Goal: Information Seeking & Learning: Learn about a topic

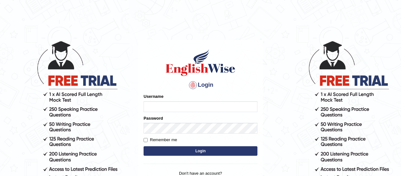
type input "Munyaradzi"
click at [146, 141] on input "Remember me" at bounding box center [145, 140] width 4 height 4
checkbox input "true"
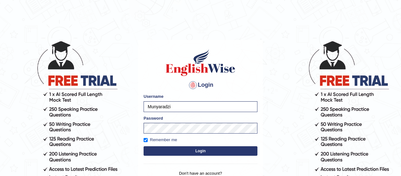
click at [206, 151] on button "Login" at bounding box center [200, 150] width 114 height 9
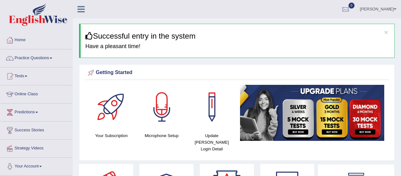
click at [52, 59] on link "Practice Questions" at bounding box center [36, 57] width 72 height 16
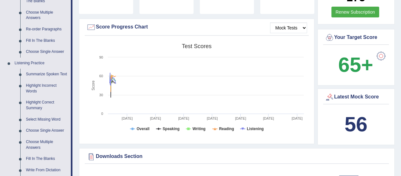
scroll to position [219, 0]
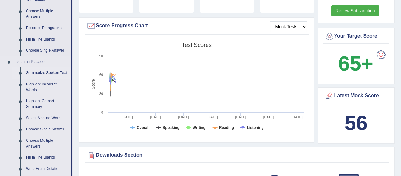
click at [42, 70] on link "Summarize Spoken Text" at bounding box center [47, 72] width 48 height 11
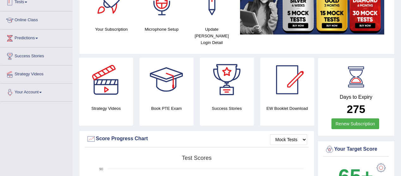
scroll to position [184, 0]
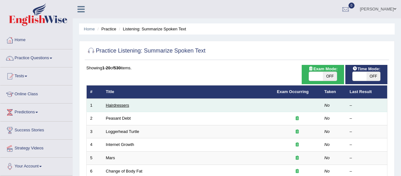
click at [118, 106] on link "Hairdressers" at bounding box center [117, 105] width 23 height 5
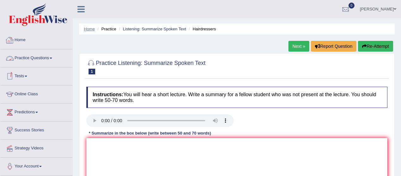
click at [90, 28] on link "Home" at bounding box center [89, 29] width 11 height 5
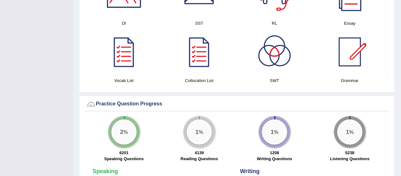
scroll to position [375, 0]
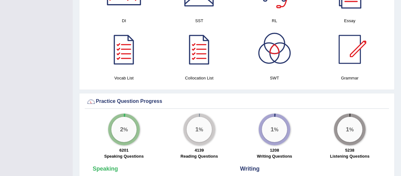
click at [273, 47] on div at bounding box center [274, 49] width 44 height 44
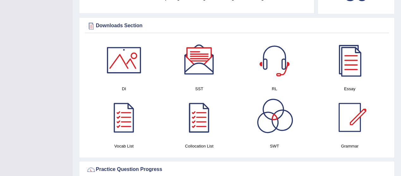
scroll to position [306, 0]
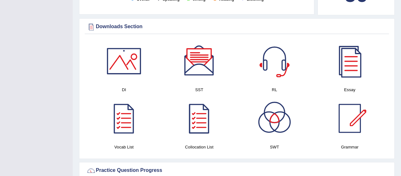
click at [202, 64] on div at bounding box center [199, 61] width 44 height 44
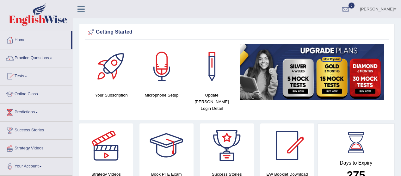
scroll to position [0, 0]
click at [53, 59] on link "Practice Questions" at bounding box center [36, 57] width 72 height 16
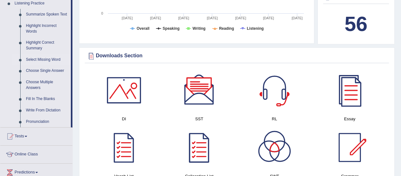
scroll to position [278, 0]
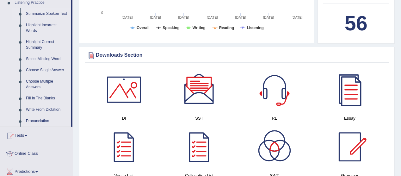
click at [57, 15] on link "Summarize Spoken Text" at bounding box center [47, 13] width 48 height 11
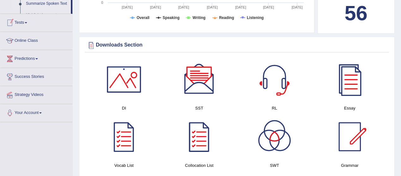
scroll to position [314, 0]
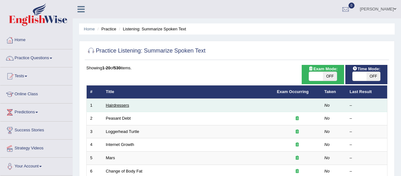
click at [129, 106] on link "Hairdressers" at bounding box center [117, 105] width 23 height 5
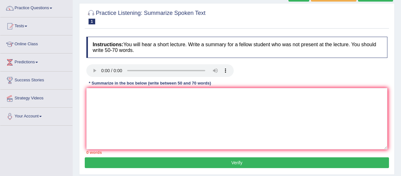
scroll to position [51, 0]
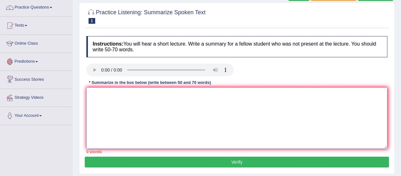
click at [107, 102] on textarea at bounding box center [236, 117] width 301 height 61
type textarea "A"
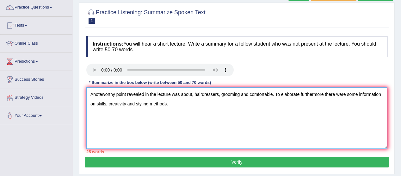
click at [92, 95] on textarea "Anoteworthy point revealed in the lecture was about, hairdressers, grooming and…" at bounding box center [236, 117] width 301 height 61
click at [156, 103] on textarea "A noteworthy point revealed in the lecture was about hairdressers, grooming, an…" at bounding box center [236, 117] width 301 height 61
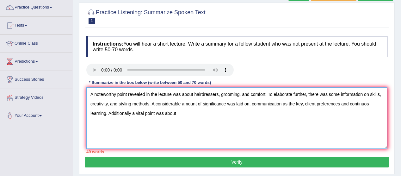
click at [250, 105] on textarea "A noteworthy point revealed in the lecture was about hairdressers, grooming, an…" at bounding box center [236, 117] width 301 height 61
click at [367, 102] on textarea "A noteworthy point revealed in the lecture was about hairdressers, grooming, an…" at bounding box center [236, 117] width 301 height 61
click at [131, 114] on textarea "A noteworthy point revealed in the lecture was about hairdressers, grooming, an…" at bounding box center [236, 117] width 301 height 61
click at [182, 116] on textarea "A noteworthy point revealed in the lecture was about hairdressers, grooming, an…" at bounding box center [236, 117] width 301 height 61
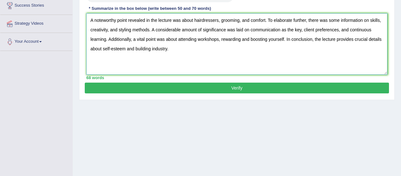
scroll to position [128, 0]
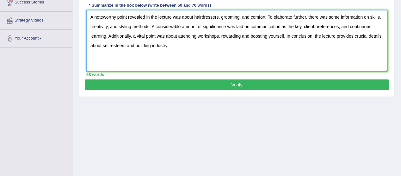
type textarea "A noteworthy point revealed in the lecture was about hairdressers, grooming, an…"
click at [238, 87] on button "Verify" at bounding box center [237, 84] width 304 height 11
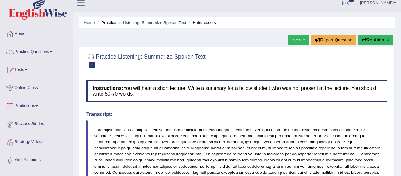
scroll to position [0, 0]
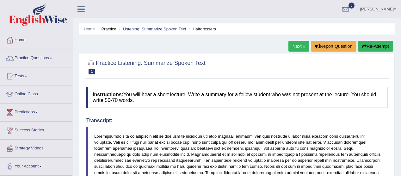
click at [298, 45] on link "Next »" at bounding box center [298, 46] width 21 height 11
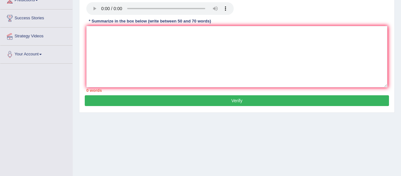
scroll to position [119, 0]
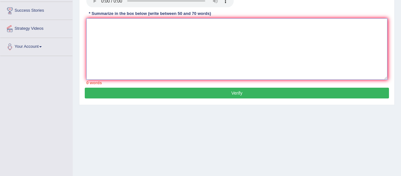
click at [100, 26] on textarea at bounding box center [236, 48] width 301 height 61
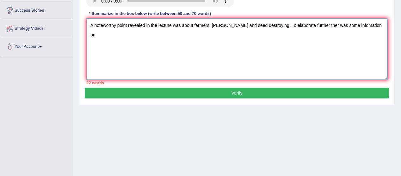
click at [319, 25] on textarea "A noteworthy point revealed in the lecture was about farmers, suciedes and seed…" at bounding box center [236, 48] width 301 height 61
click at [310, 26] on textarea "A noteworthy point revealed in the lecture was about farmers, suciedes and seed…" at bounding box center [236, 48] width 301 height 61
click at [353, 26] on textarea "A noteworthy point revealed in the lecture was about farmers, suciedes and seed…" at bounding box center [236, 48] width 301 height 61
click at [379, 25] on textarea "A noteworthy point revealed in the lecture was about farmers, suciedes and seed…" at bounding box center [236, 48] width 301 height 61
click at [181, 35] on textarea "A noteworthy point revealed in the lecture was about farmers, suicides, and see…" at bounding box center [236, 48] width 301 height 61
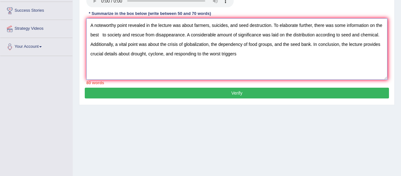
click at [205, 41] on textarea "A noteworthy point revealed in the lecture was about farmers, suicides, and see…" at bounding box center [236, 48] width 301 height 61
type textarea "A noteworthy point revealed in the lecture was about farmers, suicides, and see…"
click at [237, 92] on button "Verify" at bounding box center [237, 93] width 304 height 11
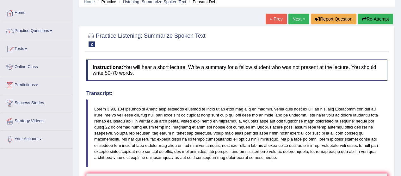
scroll to position [27, 0]
click at [298, 19] on link "Next »" at bounding box center [298, 19] width 21 height 11
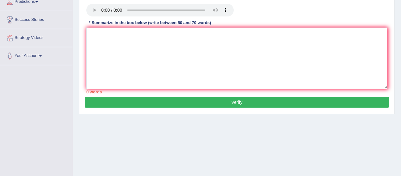
scroll to position [111, 0]
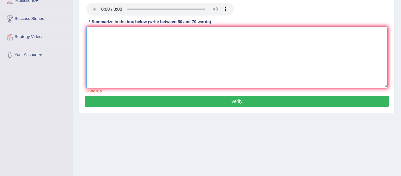
click at [99, 40] on textarea at bounding box center [236, 57] width 301 height 61
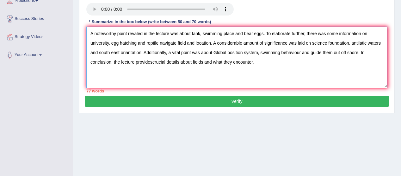
click at [133, 35] on textarea "A noteworthy point revaled in the lecture was about tank, swimming place and be…" at bounding box center [236, 57] width 301 height 61
click at [134, 35] on textarea "A noteworthy point revaled in the lecture was about tank, swimming place and be…" at bounding box center [236, 57] width 301 height 61
click at [202, 35] on textarea "A noteworthy point revealed in the lecture was about tank, swimming place and b…" at bounding box center [236, 57] width 301 height 61
click at [257, 33] on textarea "A noteworthy point revealed in the lecture was about tanks, swimming place and …" at bounding box center [236, 57] width 301 height 61
click at [280, 129] on div "Home Practice Listening: Summarize Spoken Text Loggerhead Turtle « Prev Next » …" at bounding box center [237, 47] width 328 height 316
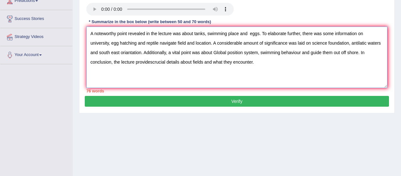
click at [332, 53] on textarea "A noteworthy point revealed in the lecture was about tanks, swimming place and …" at bounding box center [236, 57] width 301 height 61
click at [250, 51] on textarea "A noteworthy point revealed in the lecture was about tanks, swimming place and …" at bounding box center [236, 57] width 301 height 61
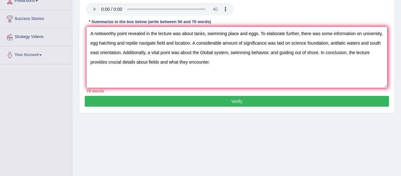
paste textarea "the university, egg hatching, and the reptile navigation"
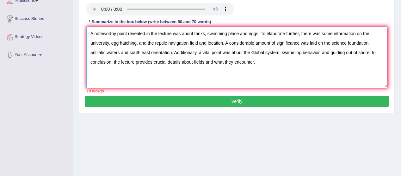
click at [277, 66] on textarea "A noteworthy point revealed in the lecture was about tanks, swimming place and …" at bounding box center [236, 57] width 301 height 61
click at [238, 35] on textarea "A noteworthy point revealed in the lecture was about tanks, swimming place and …" at bounding box center [236, 57] width 301 height 61
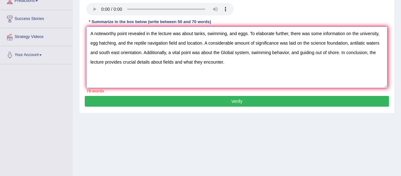
click at [120, 51] on textarea "A noteworthy point revealed in the lecture was about tanks, swimming, and eggs.…" at bounding box center [236, 57] width 301 height 61
click at [179, 60] on textarea "A noteworthy point revealed in the lecture was about tanks, swimming, and eggs.…" at bounding box center [236, 57] width 301 height 61
type textarea "A noteworthy point revealed in the lecture was about tanks, swimming, and eggs.…"
click at [229, 99] on button "Verify" at bounding box center [237, 101] width 304 height 11
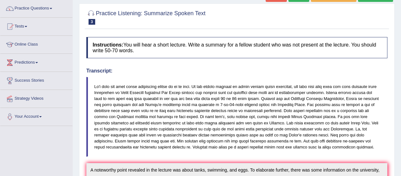
scroll to position [0, 0]
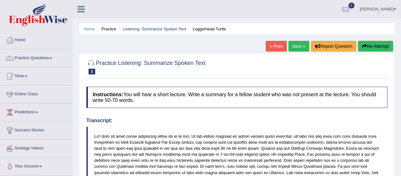
click at [294, 49] on link "Next »" at bounding box center [298, 46] width 21 height 11
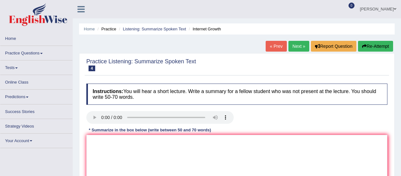
click at [293, 47] on link "Next »" at bounding box center [298, 46] width 21 height 11
